Goal: Task Accomplishment & Management: Complete application form

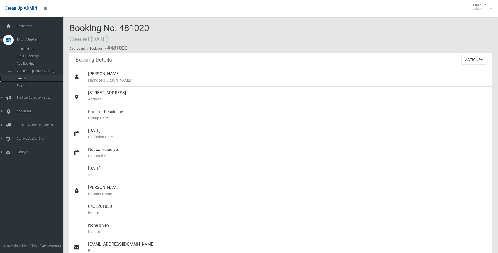
click at [29, 81] on link "Search" at bounding box center [33, 78] width 67 height 7
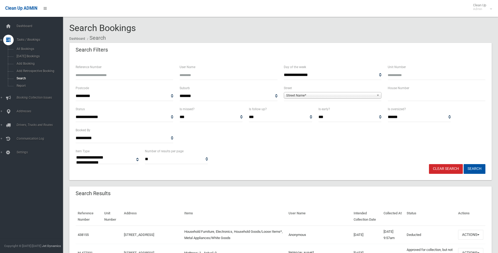
select select
click at [436, 97] on input "text" at bounding box center [437, 96] width 98 height 10
type input "***"
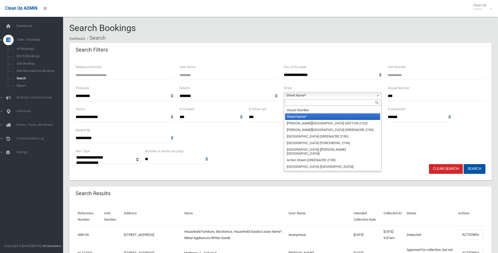
click at [323, 97] on span "Street Name*" at bounding box center [330, 95] width 88 height 6
click at [296, 95] on span "Street Name*" at bounding box center [330, 95] width 88 height 6
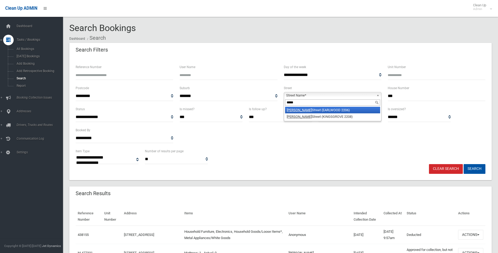
type input "*****"
click at [302, 111] on li "Homer Street (EARLWOOD 2206)" at bounding box center [332, 110] width 95 height 7
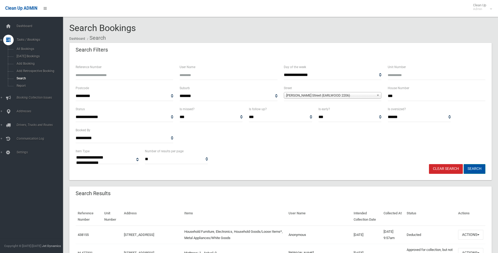
drag, startPoint x: 479, startPoint y: 169, endPoint x: 475, endPoint y: 171, distance: 4.2
click at [475, 171] on button "Search" at bounding box center [475, 169] width 22 height 10
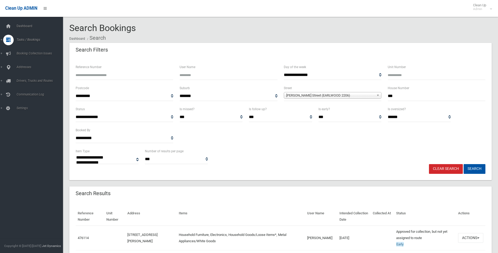
select select
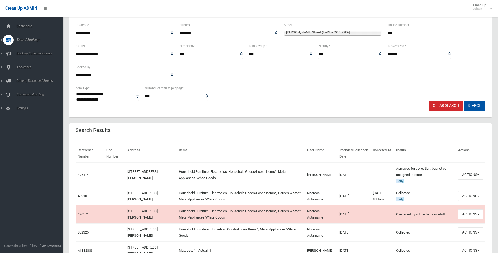
scroll to position [79, 0]
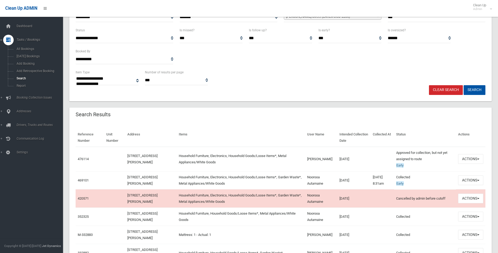
click at [314, 123] on div "Reference Number Unit Number Address Items User Name Intended Collection Date C…" at bounding box center [280, 243] width 422 height 243
click at [68, 174] on html "Clean Up ADMIN Clean Up Admin Logout Search Bookings Dashboard Search" at bounding box center [249, 47] width 498 height 253
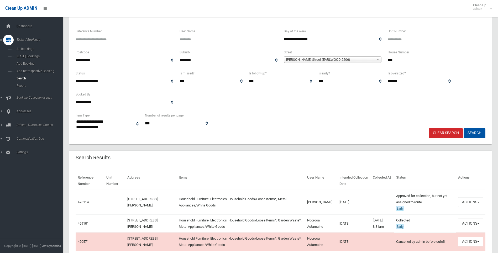
scroll to position [26, 0]
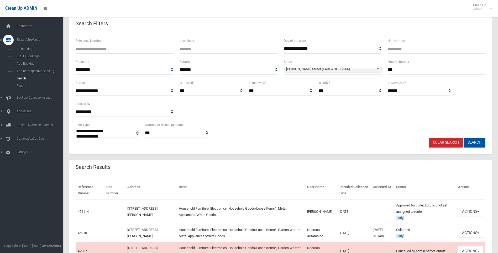
click at [77, 165] on header "Search Results" at bounding box center [93, 167] width 48 height 10
drag, startPoint x: 74, startPoint y: 167, endPoint x: 375, endPoint y: 188, distance: 302.1
click at [380, 185] on th "Collected At" at bounding box center [382, 190] width 23 height 18
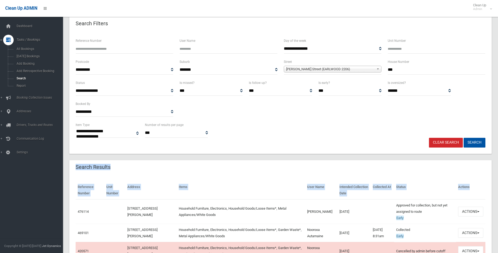
drag, startPoint x: 469, startPoint y: 189, endPoint x: 70, endPoint y: 165, distance: 399.2
click at [70, 165] on header "Search Results" at bounding box center [93, 167] width 48 height 10
drag, startPoint x: 106, startPoint y: 174, endPoint x: 488, endPoint y: 193, distance: 382.2
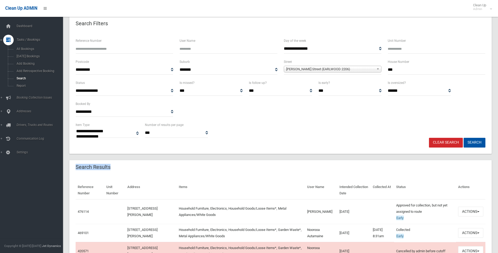
click at [472, 211] on button "Actions" at bounding box center [470, 211] width 25 height 10
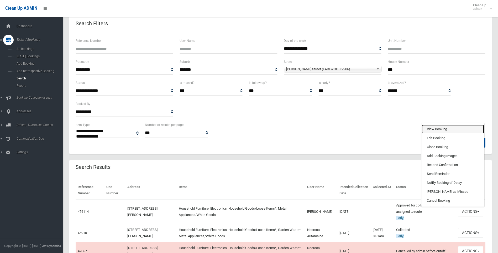
click at [433, 130] on link "View Booking" at bounding box center [453, 128] width 62 height 9
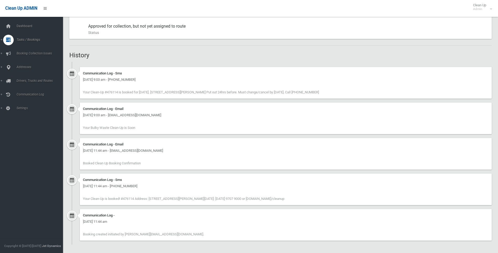
scroll to position [294, 0]
drag, startPoint x: 213, startPoint y: 239, endPoint x: 82, endPoint y: 60, distance: 221.8
click at [82, 60] on div "Booking Details Actions View Booking Edit Booking Clone Booking Add Booking Ima…" at bounding box center [280, 0] width 422 height 485
click at [88, 65] on ul "Communication Log - Sms Sunday 24th August 2025 - 9:03 am - +61424603337 Your C…" at bounding box center [280, 152] width 422 height 182
drag, startPoint x: 81, startPoint y: 63, endPoint x: 190, endPoint y: 244, distance: 212.0
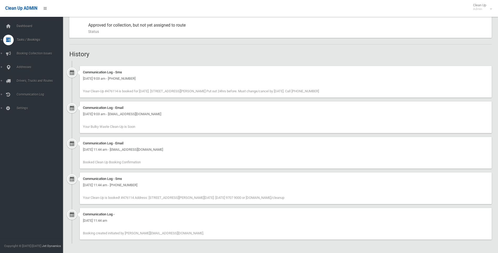
click at [24, 114] on link "Addresses" at bounding box center [33, 111] width 67 height 11
click at [28, 77] on span "All Addresses" at bounding box center [39, 76] width 48 height 4
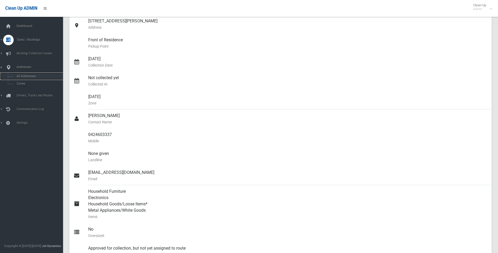
scroll to position [6, 0]
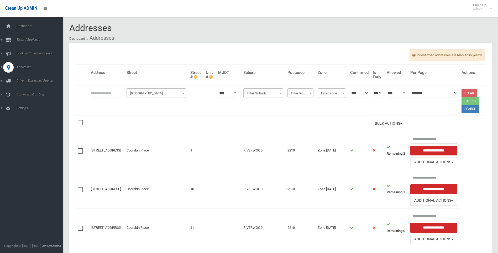
click at [101, 94] on input "text" at bounding box center [107, 93] width 32 height 10
type input "**"
click at [160, 93] on span "[GEOGRAPHIC_DATA]" at bounding box center [156, 93] width 57 height 7
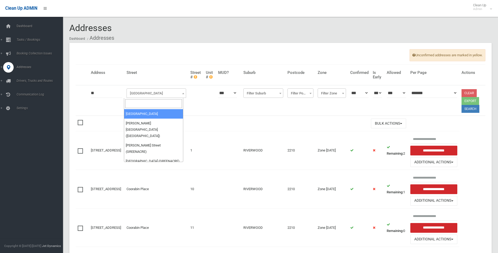
click at [149, 107] on input "search" at bounding box center [153, 103] width 57 height 9
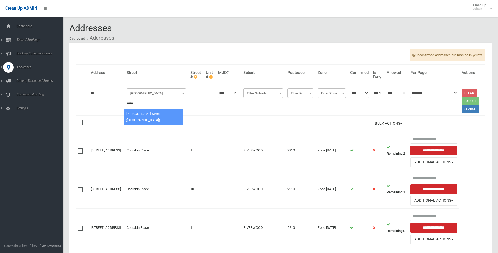
type input "*****"
select select "****"
click at [466, 110] on button "Search" at bounding box center [471, 109] width 18 height 8
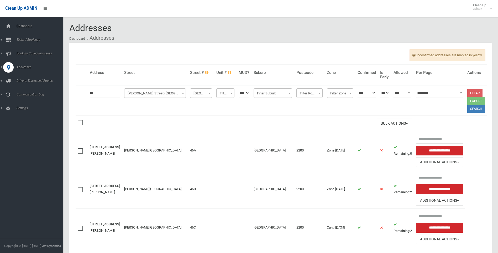
scroll to position [25, 0]
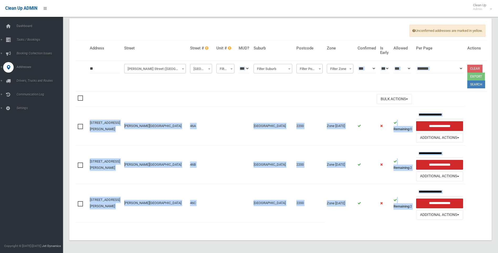
drag, startPoint x: 398, startPoint y: 219, endPoint x: 152, endPoint y: 67, distance: 288.9
click at [149, 73] on table "**********" at bounding box center [282, 133] width 412 height 187
click at [152, 66] on span "Townsend Street (CONDELL PARK)" at bounding box center [154, 68] width 59 height 7
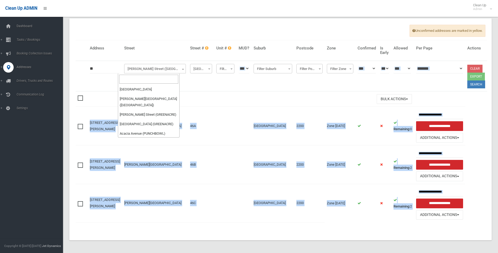
scroll to position [20181, 0]
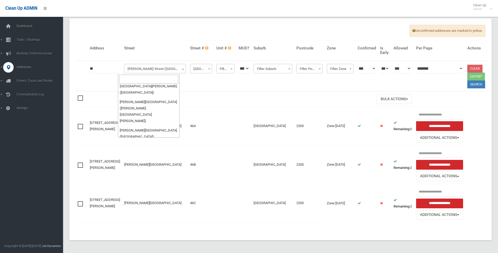
click at [148, 49] on h4 "Street" at bounding box center [155, 48] width 62 height 4
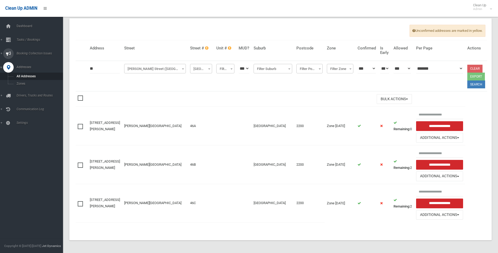
click at [33, 50] on link "Booking Collection Issues" at bounding box center [33, 53] width 67 height 11
click at [32, 39] on span "Tasks / Bookings" at bounding box center [41, 40] width 52 height 4
click at [27, 77] on span "Search" at bounding box center [39, 78] width 48 height 4
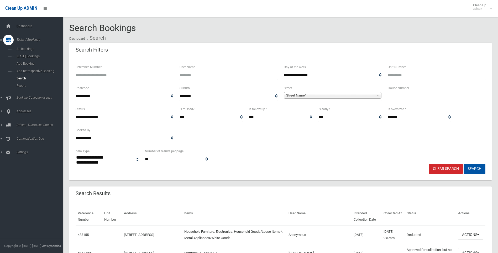
select select
click at [398, 95] on input "text" at bounding box center [437, 96] width 98 height 10
type input "***"
drag, startPoint x: 345, startPoint y: 91, endPoint x: 343, endPoint y: 94, distance: 3.7
click at [344, 92] on span "**********" at bounding box center [333, 96] width 98 height 10
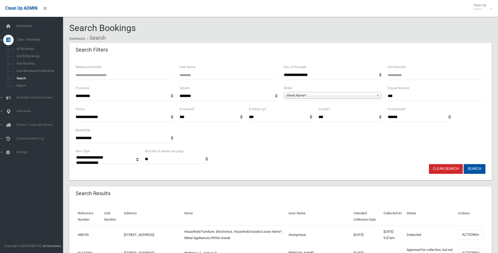
click at [341, 98] on div "Street Name*" at bounding box center [333, 95] width 98 height 7
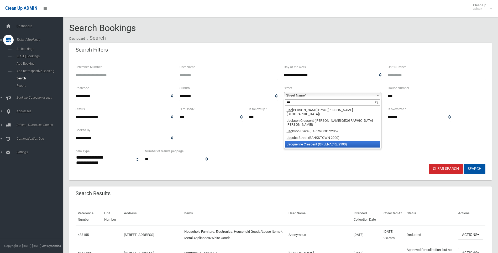
type input "***"
click at [326, 141] on li "Jac queline Crescent (GREENACRE 2190)" at bounding box center [332, 144] width 95 height 7
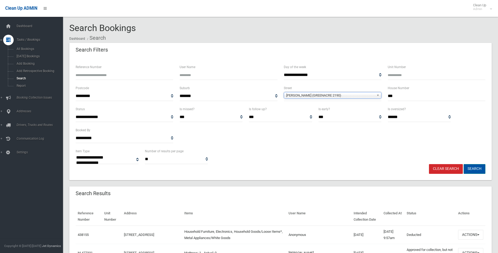
click at [469, 166] on button "Search" at bounding box center [475, 169] width 22 height 10
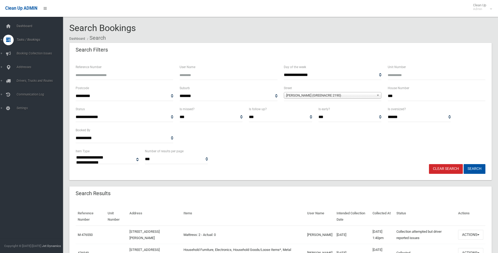
select select
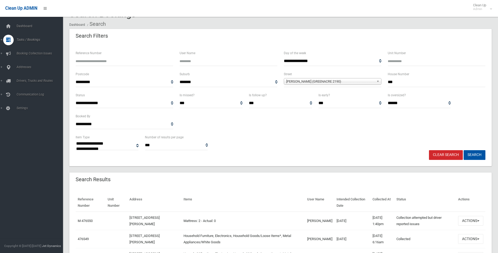
scroll to position [26, 0]
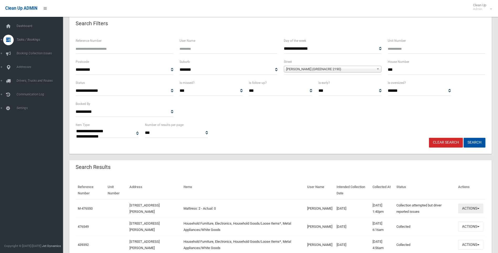
click at [461, 206] on button "Actions" at bounding box center [470, 208] width 25 height 10
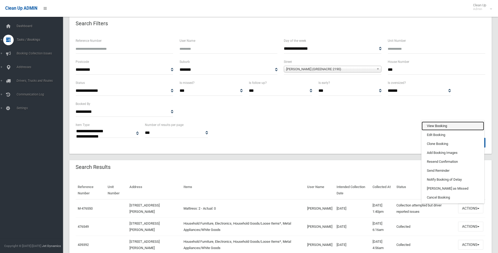
click at [446, 123] on link "View Booking" at bounding box center [453, 125] width 62 height 9
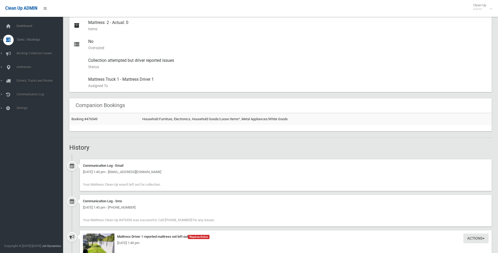
scroll to position [394, 0]
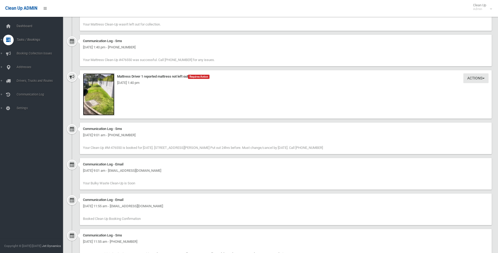
click at [102, 95] on img at bounding box center [99, 94] width 32 height 42
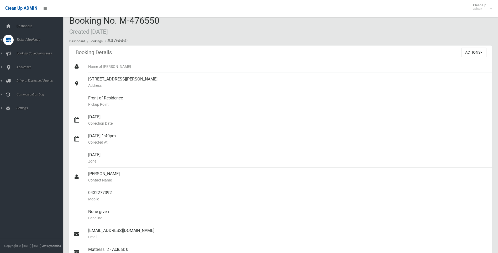
scroll to position [0, 0]
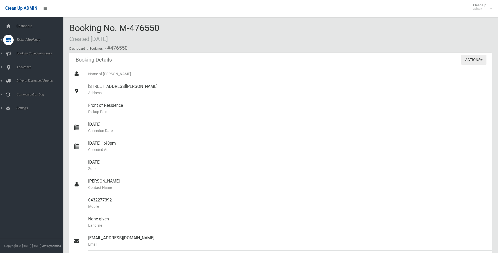
click at [482, 57] on button "Actions" at bounding box center [473, 60] width 25 height 10
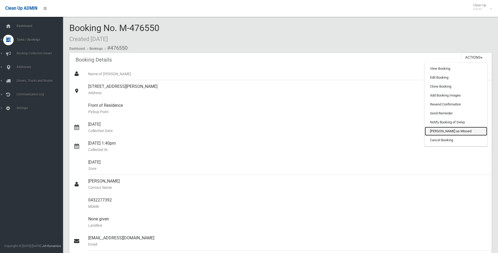
drag, startPoint x: 441, startPoint y: 134, endPoint x: 275, endPoint y: 27, distance: 197.9
click at [441, 134] on link "[PERSON_NAME] as Missed" at bounding box center [456, 131] width 62 height 9
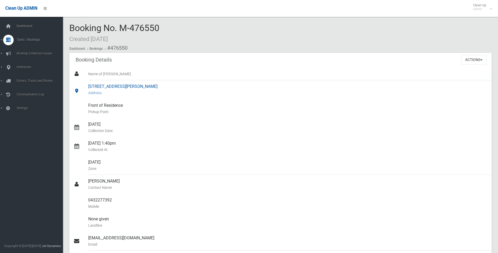
drag, startPoint x: 81, startPoint y: 86, endPoint x: 209, endPoint y: 88, distance: 128.4
click at [229, 91] on link "[STREET_ADDRESS][PERSON_NAME] Address" at bounding box center [280, 89] width 422 height 19
click at [150, 87] on div "[STREET_ADDRESS][PERSON_NAME] Address" at bounding box center [287, 89] width 399 height 19
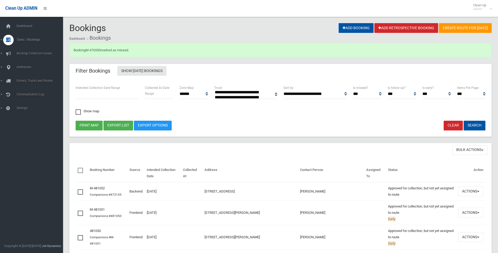
select select
click at [97, 50] on link "M-476550" at bounding box center [93, 50] width 15 height 4
click at [35, 76] on link "Search" at bounding box center [33, 78] width 67 height 7
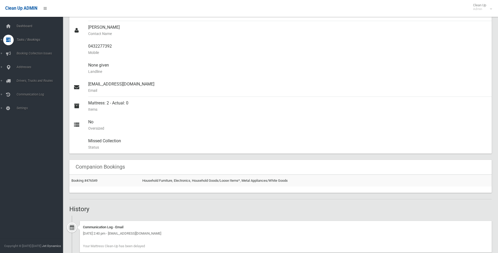
scroll to position [26, 0]
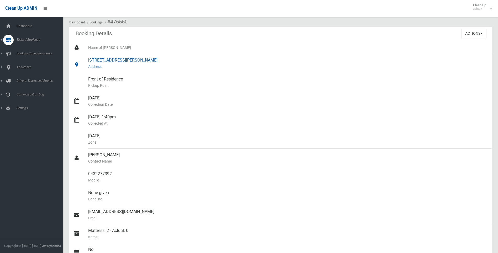
drag, startPoint x: 87, startPoint y: 60, endPoint x: 200, endPoint y: 57, distance: 112.1
click at [199, 58] on link "[STREET_ADDRESS][PERSON_NAME] Address" at bounding box center [280, 63] width 422 height 19
copy link "[STREET_ADDRESS][PERSON_NAME]"
click at [153, 50] on small "Name of [PERSON_NAME]" at bounding box center [287, 47] width 399 height 6
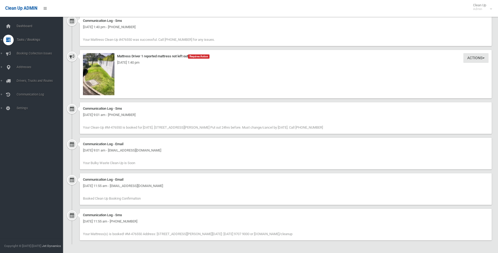
scroll to position [502, 0]
click at [103, 69] on img at bounding box center [99, 73] width 32 height 42
click at [111, 66] on img at bounding box center [99, 73] width 32 height 42
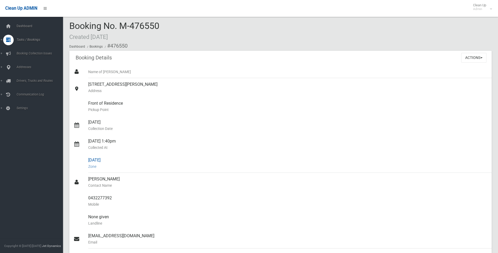
scroll to position [0, 0]
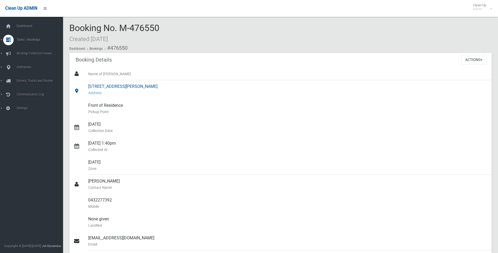
drag, startPoint x: 86, startPoint y: 85, endPoint x: 221, endPoint y: 86, distance: 134.2
click at [215, 91] on link "[STREET_ADDRESS][PERSON_NAME] Address" at bounding box center [280, 89] width 422 height 19
click at [222, 85] on div "[STREET_ADDRESS][PERSON_NAME] Address" at bounding box center [287, 89] width 399 height 19
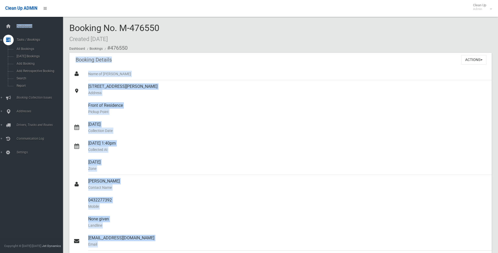
drag, startPoint x: 136, startPoint y: 35, endPoint x: 62, endPoint y: 20, distance: 75.2
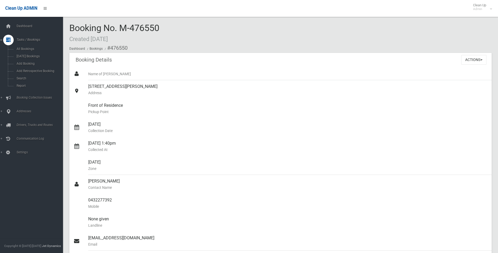
click at [73, 24] on span "Booking No. M-476550 Created 30/07/2025" at bounding box center [114, 33] width 90 height 20
drag, startPoint x: 87, startPoint y: 33, endPoint x: 138, endPoint y: 43, distance: 51.1
click at [138, 43] on div "Booking No. M-476550 Created 30/07/2025 Dashboard Bookings #476550" at bounding box center [280, 38] width 422 height 30
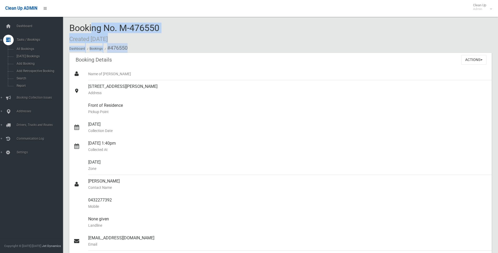
drag, startPoint x: 140, startPoint y: 50, endPoint x: 67, endPoint y: 18, distance: 79.6
drag, startPoint x: 67, startPoint y: 18, endPoint x: 123, endPoint y: 49, distance: 64.2
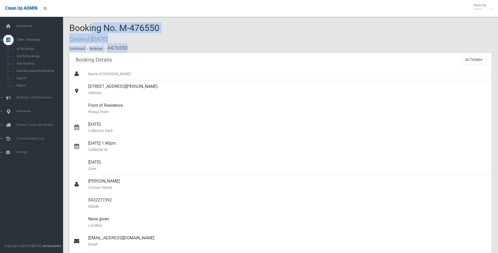
click at [126, 49] on li "#476550" at bounding box center [115, 48] width 24 height 10
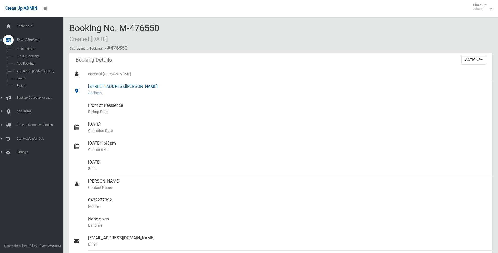
drag, startPoint x: 86, startPoint y: 84, endPoint x: 200, endPoint y: 88, distance: 113.8
click at [197, 88] on link "13A Jacqueline Crescent, GREENACRE NSW 2190 Address" at bounding box center [280, 89] width 422 height 19
click at [202, 84] on div "13A Jacqueline Crescent, GREENACRE NSW 2190 Address" at bounding box center [287, 89] width 399 height 19
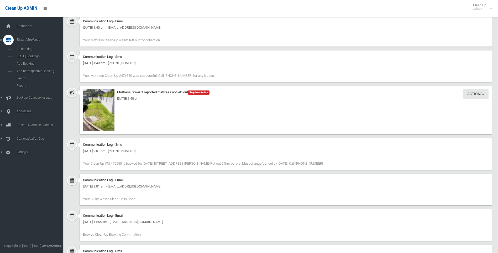
scroll to position [473, 0]
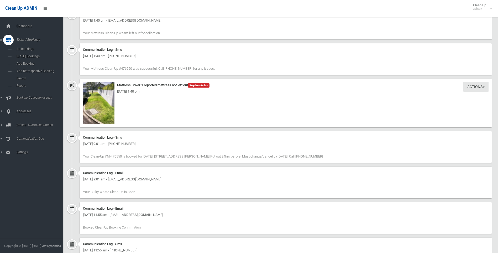
click at [113, 91] on div "Monday 25th August 2025 - 1:40 pm" at bounding box center [286, 91] width 406 height 6
click at [98, 93] on div "Monday 25th August 2025 - 1:40 pm" at bounding box center [286, 91] width 406 height 6
click at [102, 102] on img at bounding box center [99, 103] width 32 height 42
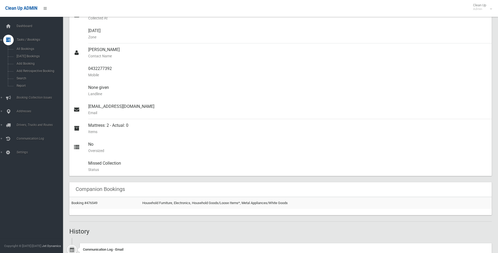
scroll to position [0, 0]
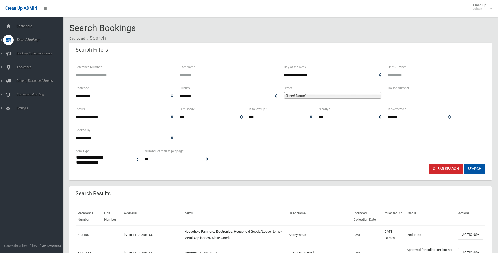
select select
drag, startPoint x: 424, startPoint y: 102, endPoint x: 422, endPoint y: 99, distance: 3.4
click at [422, 101] on div "House Number" at bounding box center [437, 95] width 104 height 21
click at [421, 99] on input "text" at bounding box center [437, 96] width 98 height 10
type input "***"
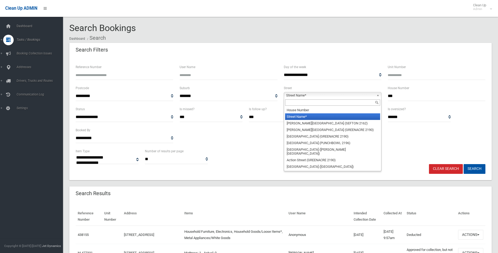
click at [352, 94] on span "Street Name*" at bounding box center [330, 95] width 88 height 6
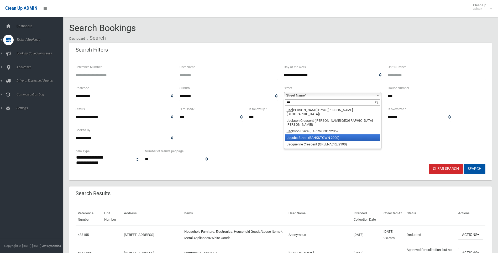
type input "***"
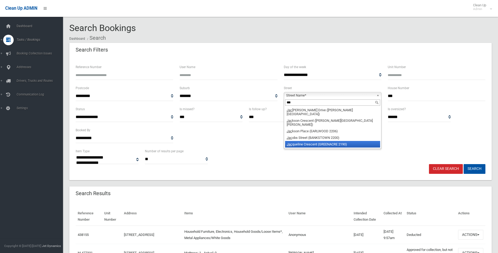
click at [343, 134] on ul "Jac aranda Drive (GEORGES HALL 2198) Jac kson Crescent (CHESTER HILL 2162) Jac …" at bounding box center [332, 127] width 96 height 41
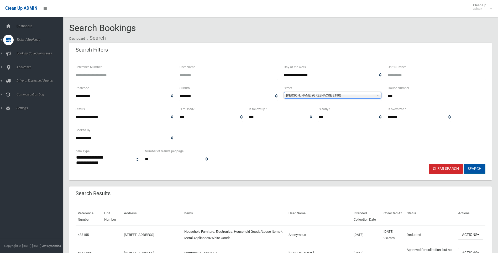
click at [476, 167] on button "Search" at bounding box center [475, 169] width 22 height 10
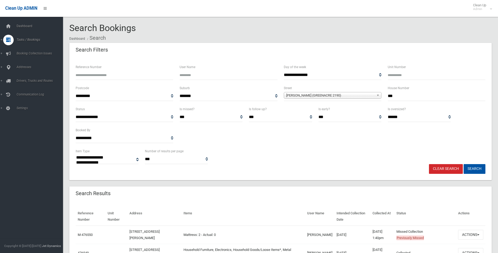
select select
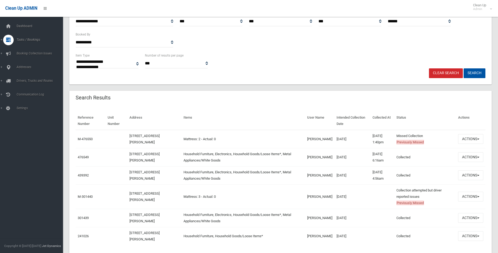
scroll to position [105, 0]
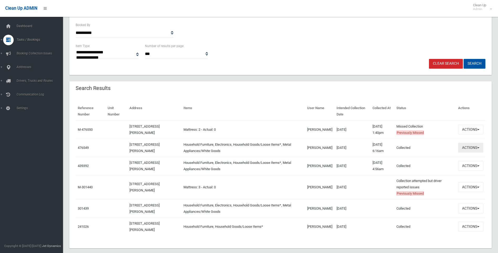
click at [463, 146] on button "Actions" at bounding box center [470, 148] width 25 height 10
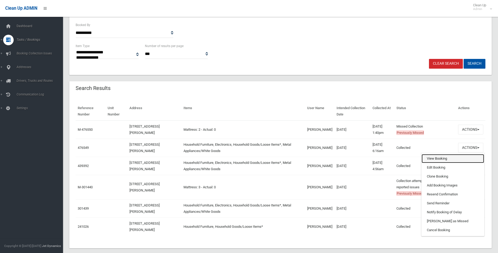
click at [436, 158] on link "View Booking" at bounding box center [453, 158] width 62 height 9
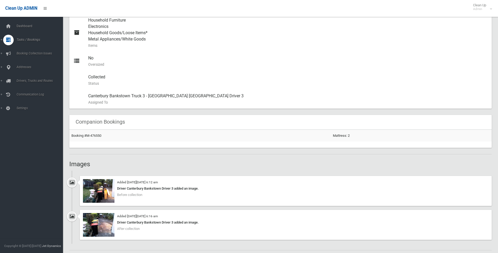
scroll to position [263, 0]
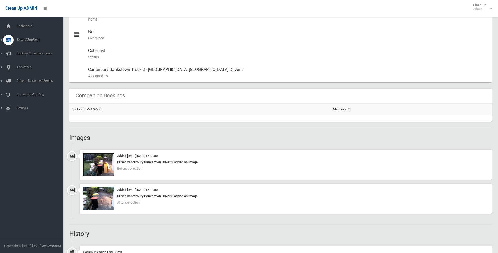
click at [107, 171] on img at bounding box center [99, 165] width 32 height 24
click at [98, 207] on img at bounding box center [99, 198] width 32 height 24
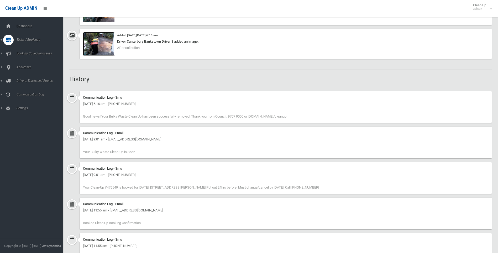
scroll to position [363, 0]
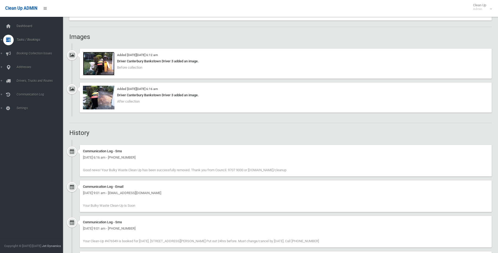
click at [96, 57] on img at bounding box center [99, 64] width 32 height 24
click at [24, 76] on link "Search" at bounding box center [33, 78] width 67 height 7
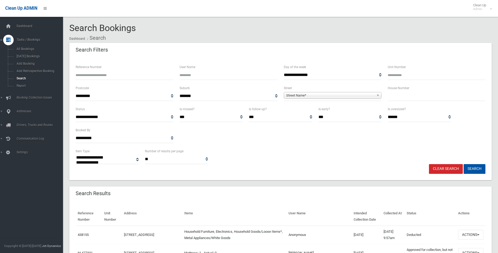
select select
click at [406, 99] on input "text" at bounding box center [437, 96] width 98 height 10
type input "*******"
click at [348, 93] on span "**********" at bounding box center [333, 96] width 98 height 10
click at [346, 97] on span "Street Name*" at bounding box center [330, 95] width 88 height 6
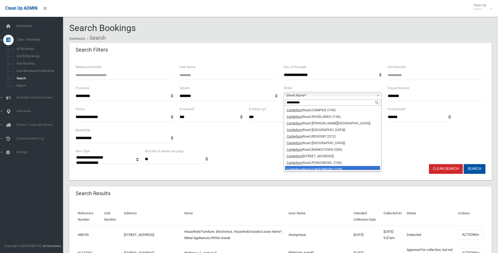
scroll to position [3, 0]
type input "**********"
click at [353, 167] on li "[GEOGRAPHIC_DATA])" at bounding box center [332, 166] width 95 height 7
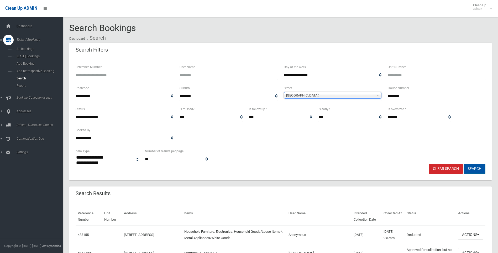
click at [478, 170] on button "Search" at bounding box center [475, 169] width 22 height 10
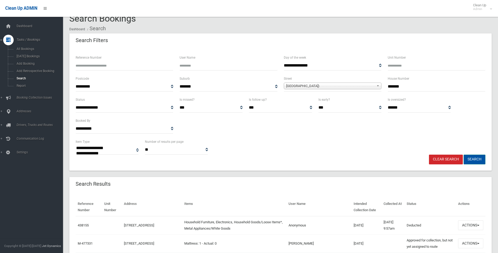
scroll to position [0, 0]
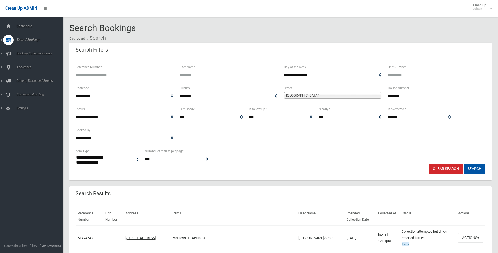
select select
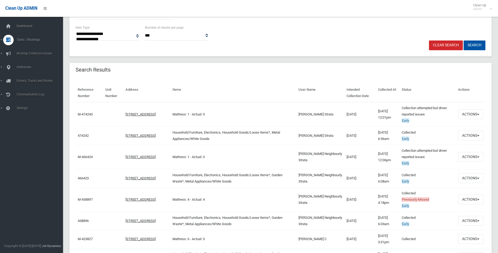
scroll to position [131, 0]
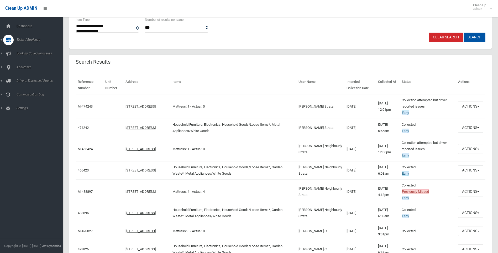
click at [289, 83] on th "Items" at bounding box center [233, 85] width 126 height 18
click at [477, 106] on span "button" at bounding box center [478, 106] width 2 height 1
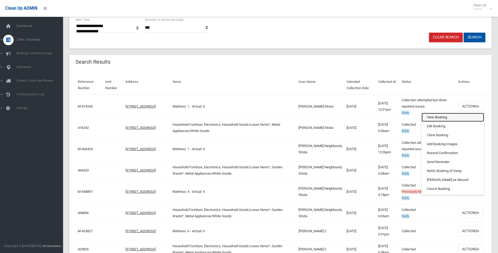
click at [463, 118] on link "View Booking" at bounding box center [453, 117] width 62 height 9
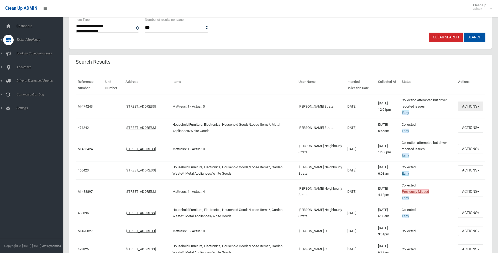
click at [469, 105] on button "Actions" at bounding box center [470, 106] width 25 height 10
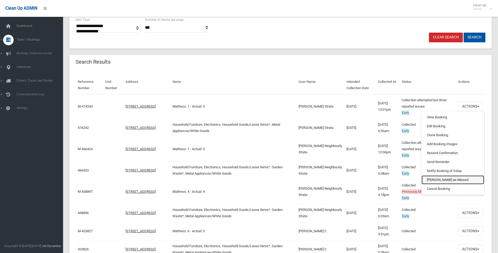
click at [451, 180] on link "[PERSON_NAME] as Missed" at bounding box center [453, 179] width 62 height 9
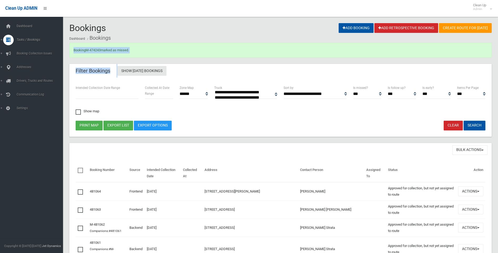
drag, startPoint x: 69, startPoint y: 50, endPoint x: 202, endPoint y: 65, distance: 133.9
click at [202, 65] on div "Filter Bookings Show Today's Bookings" at bounding box center [280, 71] width 422 height 15
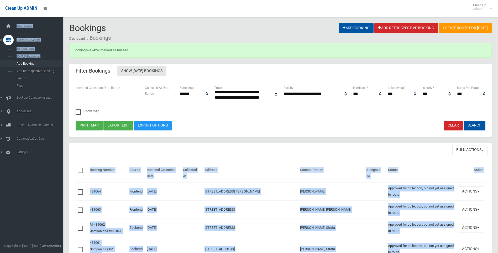
drag, startPoint x: 265, startPoint y: 140, endPoint x: 16, endPoint y: 60, distance: 261.9
click at [16, 60] on body "Clean Up ADMIN Clean Up Admin Logout Bookings Add Booking Add Retrospective Boo…" at bounding box center [249, 126] width 498 height 253
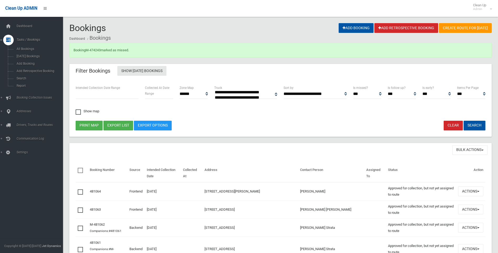
click at [263, 125] on div "Print map Export list Export Options Clear Search" at bounding box center [280, 125] width 416 height 10
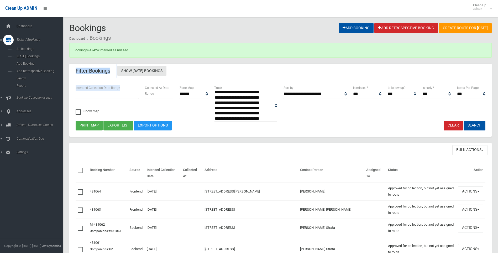
drag, startPoint x: 66, startPoint y: 69, endPoint x: 232, endPoint y: 98, distance: 167.9
click at [257, 99] on option "**********" at bounding box center [243, 97] width 59 height 5
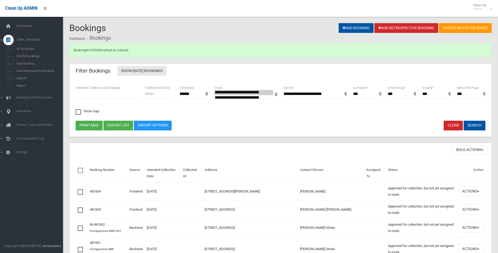
click at [314, 102] on div "**********" at bounding box center [314, 94] width 69 height 19
select select "*"
click at [236, 92] on option "**********" at bounding box center [243, 92] width 59 height 5
drag, startPoint x: 312, startPoint y: 34, endPoint x: 281, endPoint y: 76, distance: 51.4
click at [312, 35] on ol "Dashboard Bookings" at bounding box center [280, 38] width 422 height 10
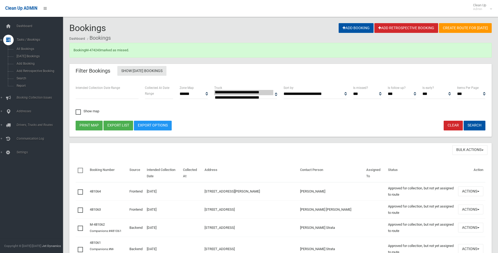
click at [245, 125] on div "Print map Export list Export Options Clear Search" at bounding box center [280, 125] width 416 height 10
click at [93, 51] on link "M-474243" at bounding box center [93, 50] width 15 height 4
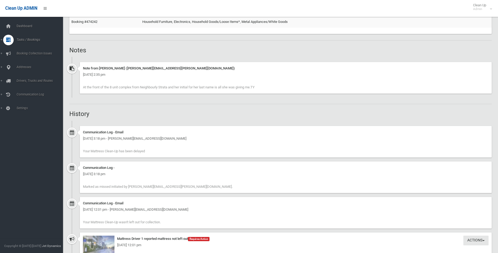
scroll to position [274, 0]
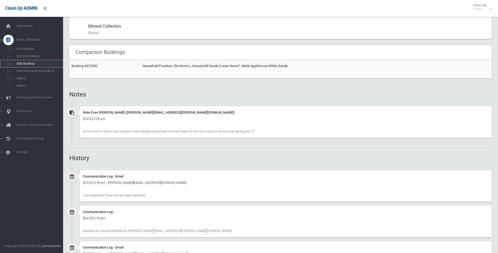
click at [28, 65] on span "Add Booking" at bounding box center [39, 64] width 48 height 4
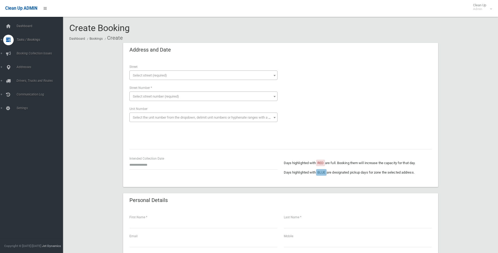
click at [146, 76] on span "Select street (required)" at bounding box center [150, 75] width 34 height 4
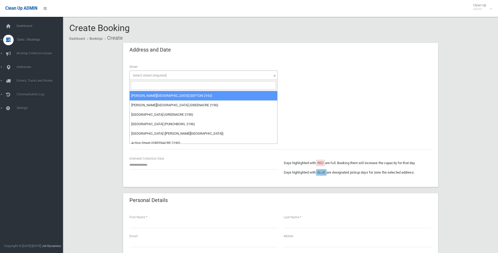
click at [151, 88] on input "search" at bounding box center [203, 85] width 145 height 9
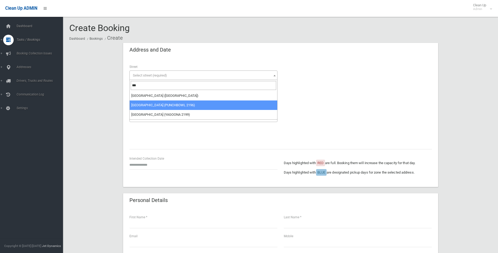
type input "***"
select select "****"
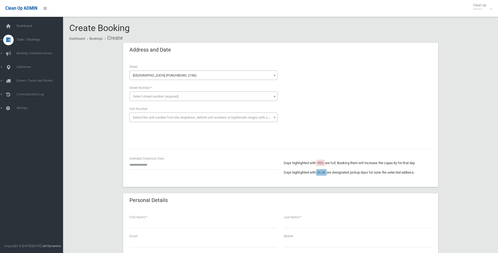
drag, startPoint x: 208, startPoint y: 96, endPoint x: 208, endPoint y: 99, distance: 3.4
click at [208, 97] on span "Select street number (required)" at bounding box center [203, 96] width 145 height 7
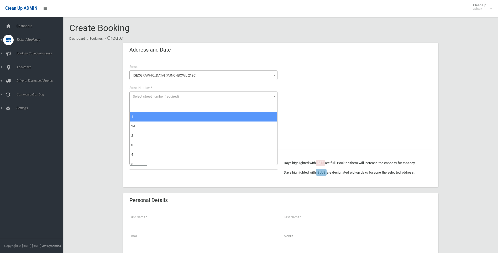
drag, startPoint x: 208, startPoint y: 99, endPoint x: 213, endPoint y: 106, distance: 8.5
click at [209, 104] on input "search" at bounding box center [203, 106] width 145 height 9
type input "**"
click at [176, 95] on span "Select street number (required)" at bounding box center [156, 96] width 46 height 4
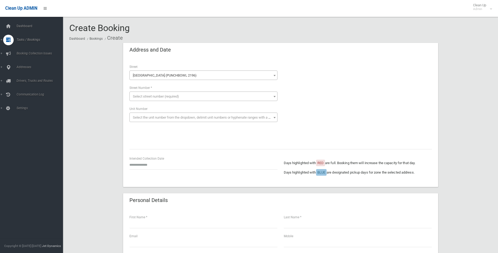
click at [165, 103] on div "**********" at bounding box center [203, 95] width 154 height 63
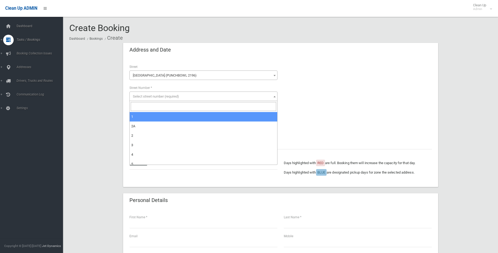
click at [162, 99] on span "Select street number (required)" at bounding box center [203, 96] width 145 height 7
click at [163, 105] on input "search" at bounding box center [203, 106] width 145 height 9
type input "**"
select select "**"
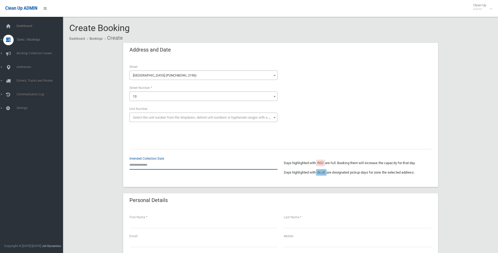
click at [161, 167] on input "text" at bounding box center [203, 165] width 148 height 10
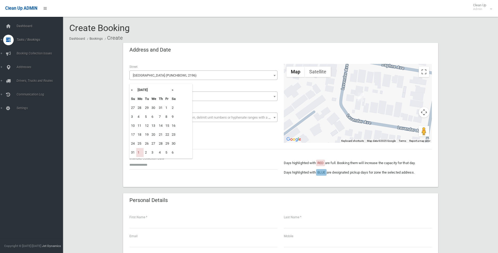
click at [172, 89] on th "»" at bounding box center [173, 89] width 7 height 9
click at [140, 116] on td "8" at bounding box center [139, 116] width 7 height 9
type input "**********"
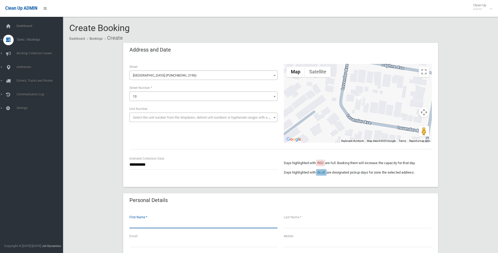
click at [179, 220] on input "text" at bounding box center [203, 223] width 148 height 10
type input "*"
type input "*******"
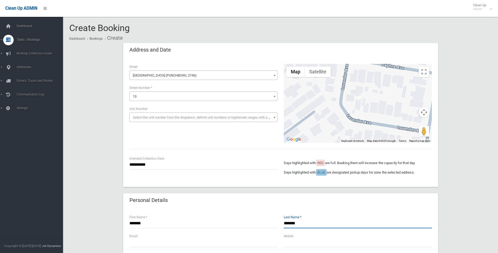
type input "*******"
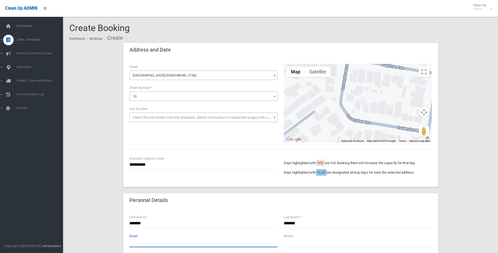
click at [172, 239] on input "text" at bounding box center [203, 242] width 148 height 10
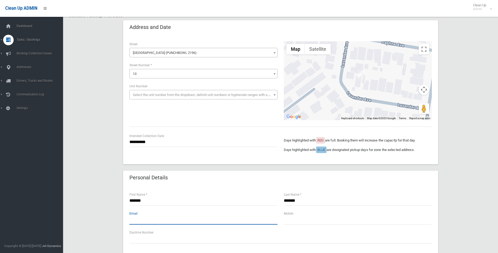
scroll to position [53, 0]
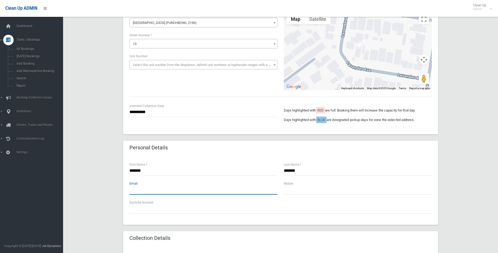
click at [143, 188] on input "text" at bounding box center [203, 190] width 148 height 10
paste input "**********"
drag, startPoint x: 290, startPoint y: 187, endPoint x: 260, endPoint y: 199, distance: 32.5
click at [260, 199] on div "**********" at bounding box center [280, 189] width 315 height 69
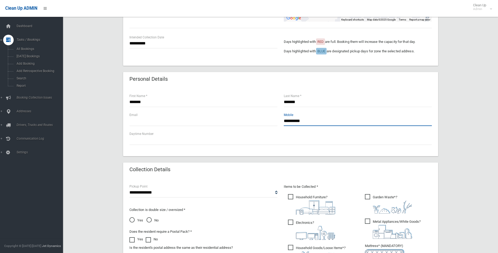
scroll to position [184, 0]
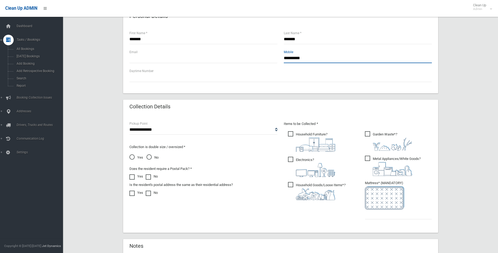
type input "**********"
click at [368, 166] on span "Metal Appliances/White Goods ?" at bounding box center [393, 165] width 56 height 20
click at [372, 142] on span "Garden Waste* ?" at bounding box center [388, 140] width 47 height 19
click at [311, 141] on img at bounding box center [315, 144] width 39 height 14
click at [304, 170] on img at bounding box center [315, 170] width 39 height 14
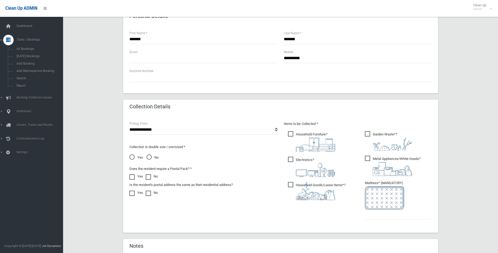
click at [307, 187] on span "Household Goods/Loose Items* ?" at bounding box center [316, 191] width 57 height 18
click at [380, 214] on input "text" at bounding box center [398, 214] width 67 height 10
type input "*"
click at [325, 202] on ul "Household Furniture ?" at bounding box center [319, 167] width 71 height 74
click at [317, 194] on img at bounding box center [315, 194] width 39 height 12
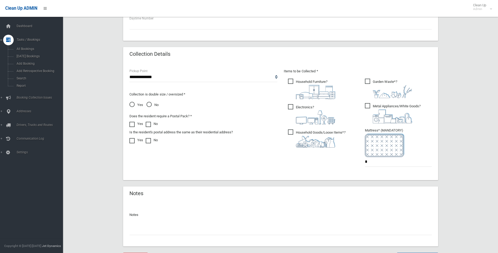
scroll to position [264, 0]
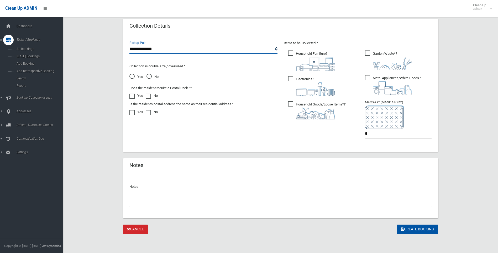
click at [182, 44] on select "**********" at bounding box center [203, 49] width 148 height 10
select select "*"
click at [129, 44] on select "**********" at bounding box center [203, 49] width 148 height 10
click at [153, 78] on span "No" at bounding box center [152, 77] width 12 height 6
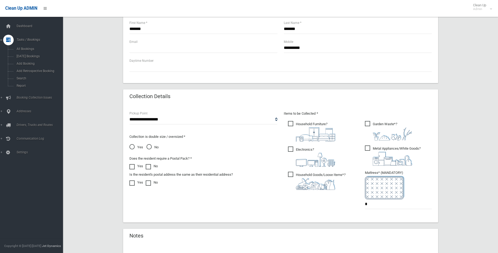
scroll to position [186, 0]
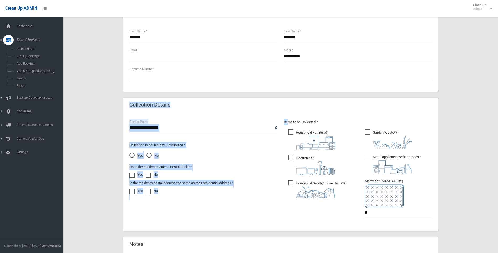
drag, startPoint x: 125, startPoint y: 99, endPoint x: 287, endPoint y: 225, distance: 205.2
click at [287, 225] on div "**********" at bounding box center [280, 164] width 315 height 133
click at [287, 225] on div "**********" at bounding box center [280, 171] width 315 height 118
drag, startPoint x: 258, startPoint y: 213, endPoint x: 124, endPoint y: 111, distance: 167.8
click at [124, 111] on div "**********" at bounding box center [280, 164] width 315 height 133
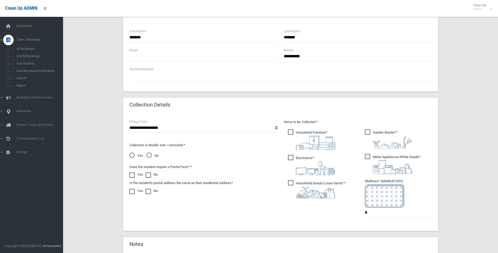
click at [143, 103] on header "Collection Details" at bounding box center [150, 104] width 54 height 10
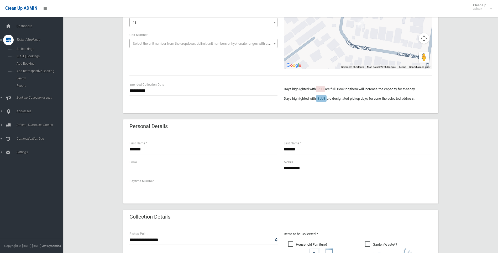
scroll to position [184, 0]
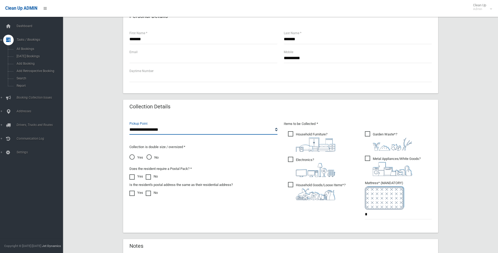
click at [170, 131] on select "**********" at bounding box center [203, 130] width 148 height 10
click at [154, 103] on header "Collection Details" at bounding box center [150, 106] width 54 height 10
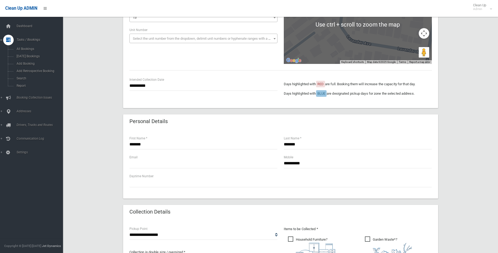
scroll to position [26, 0]
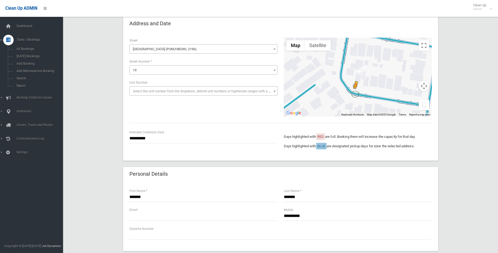
drag, startPoint x: 425, startPoint y: 106, endPoint x: 355, endPoint y: 94, distance: 70.4
click at [355, 94] on div "To activate drag with keyboard, press Alt + Enter. Once in keyboard drag state,…" at bounding box center [358, 77] width 148 height 79
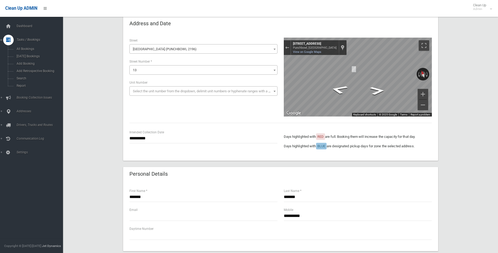
click at [270, 61] on div "**********" at bounding box center [280, 77] width 309 height 79
click at [268, 68] on div "**********" at bounding box center [280, 77] width 309 height 79
click at [290, 68] on div "← Move left → Move right ↑ Move up ↓ Move down + Zoom in - Zoom out 12 Lavender…" at bounding box center [358, 77] width 148 height 79
drag, startPoint x: 426, startPoint y: 46, endPoint x: 428, endPoint y: 66, distance: 19.5
click at [427, 46] on button "Toggle fullscreen view" at bounding box center [424, 45] width 11 height 11
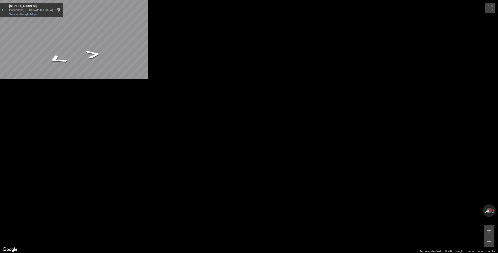
scroll to position [264, 0]
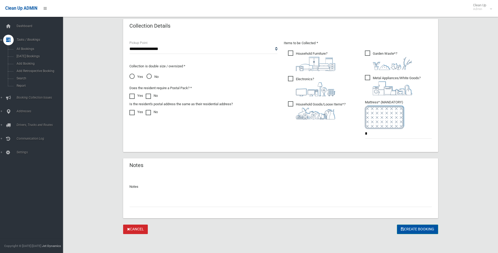
click at [407, 224] on button "Create Booking" at bounding box center [417, 229] width 41 height 10
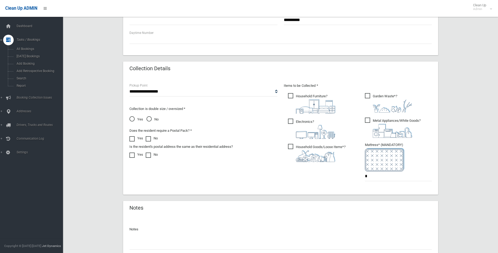
scroll to position [186, 0]
